Goal: Information Seeking & Learning: Learn about a topic

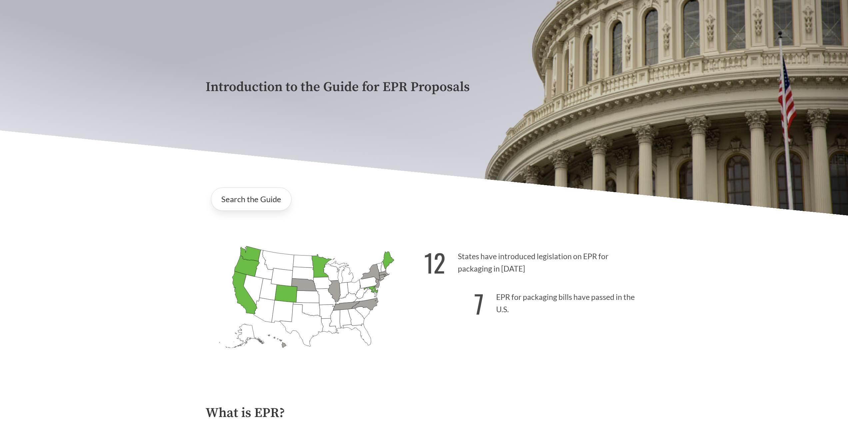
scroll to position [133, 0]
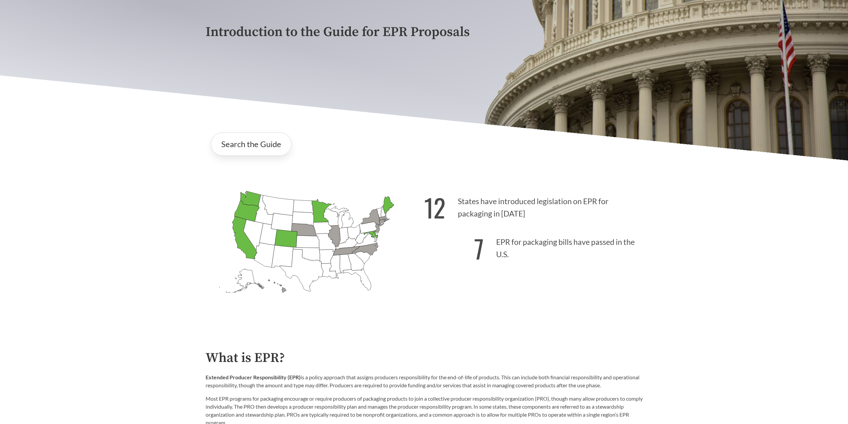
click at [242, 212] on icon "[US_STATE] Passed: 1" at bounding box center [246, 210] width 25 height 21
click at [243, 149] on link "Search the Guide" at bounding box center [251, 143] width 81 height 23
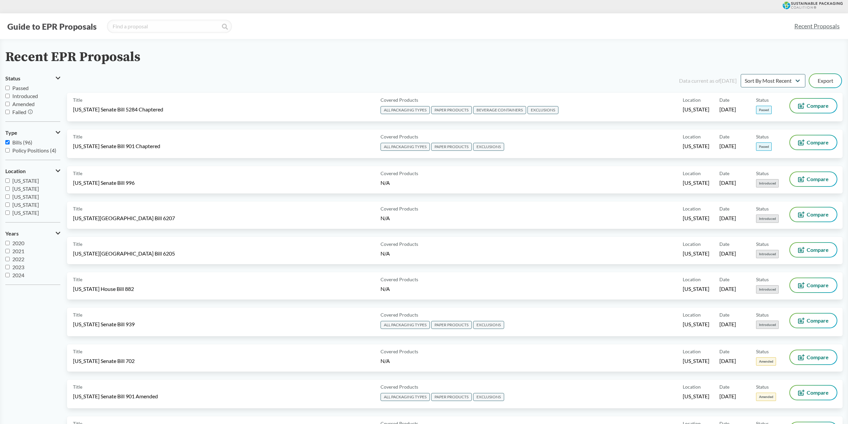
click at [8, 88] on input "Passed" at bounding box center [7, 88] width 4 height 4
checkbox input "true"
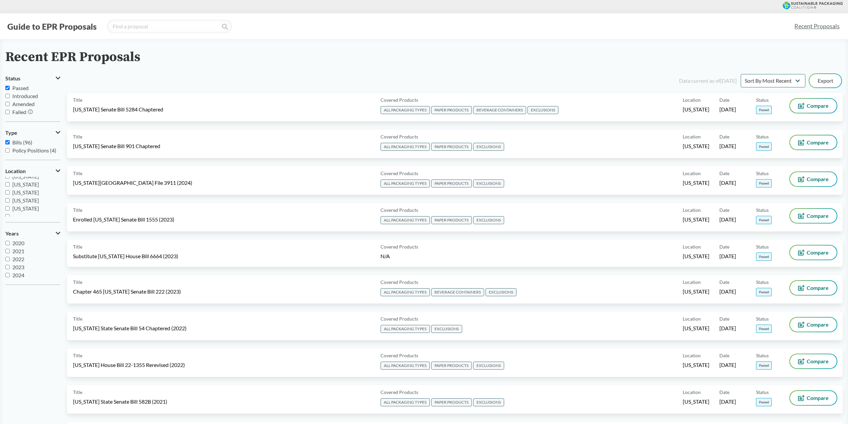
scroll to position [144, 0]
click at [8, 205] on input "[US_STATE]" at bounding box center [7, 204] width 4 height 4
checkbox input "true"
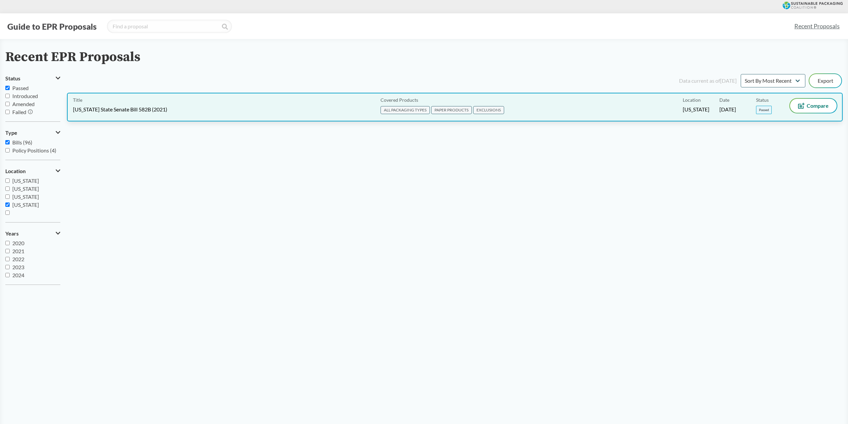
click at [142, 114] on div "Title [US_STATE] State Senate Bill 582B (2021)" at bounding box center [225, 107] width 305 height 17
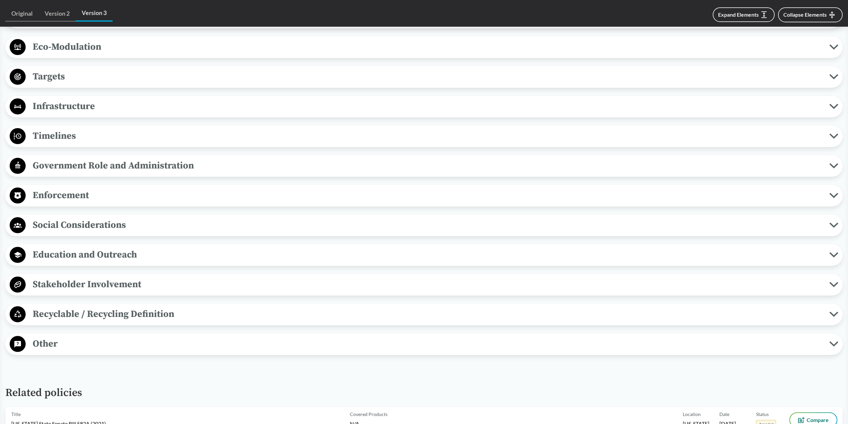
scroll to position [533, 0]
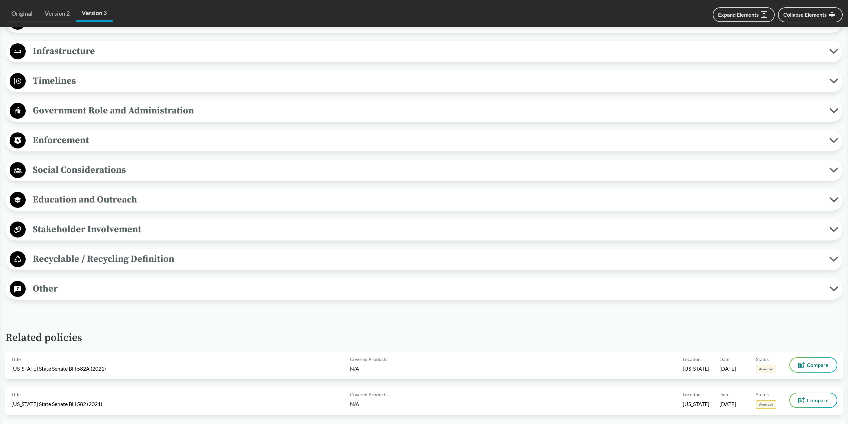
click at [44, 294] on span "Other" at bounding box center [428, 288] width 804 height 15
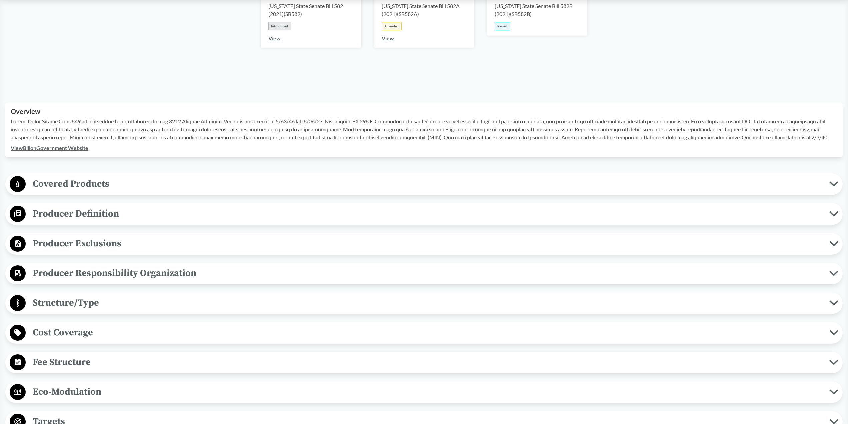
scroll to position [133, 0]
